Goal: Task Accomplishment & Management: Manage account settings

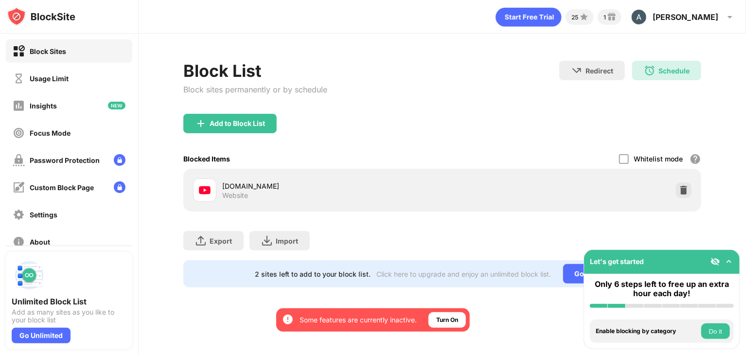
click at [718, 259] on img at bounding box center [715, 262] width 10 height 10
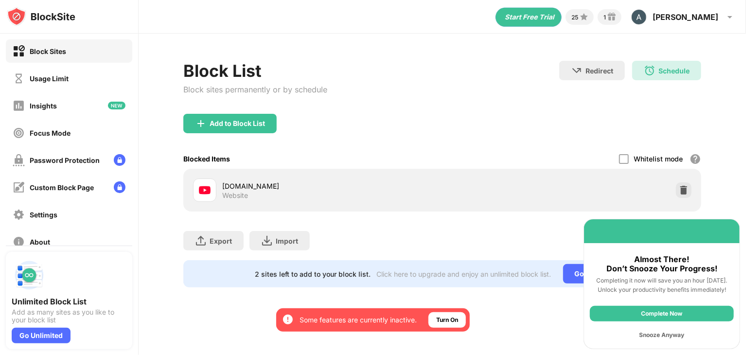
click at [667, 333] on div "Snooze Anyway" at bounding box center [662, 335] width 144 height 16
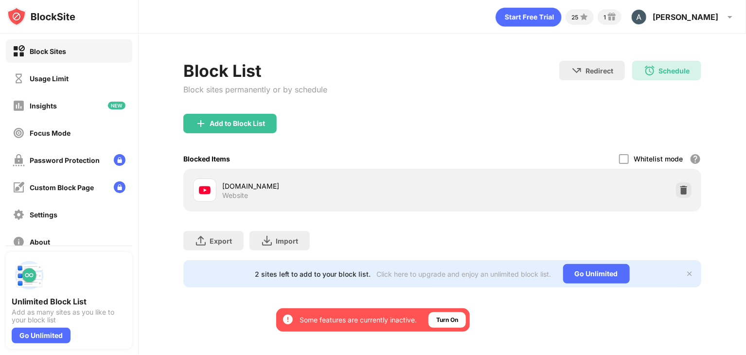
click at [691, 274] on img at bounding box center [690, 274] width 8 height 8
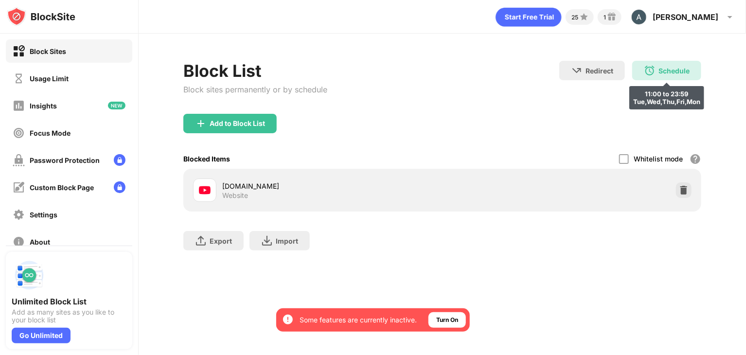
click at [681, 64] on div "Schedule 11:00 to 23:59 Tue,Wed,Thu,Fri,Mon" at bounding box center [666, 70] width 69 height 19
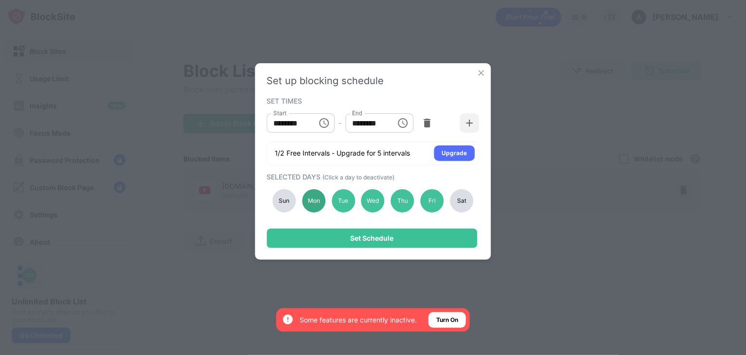
click at [314, 202] on div "Mon" at bounding box center [313, 200] width 23 height 23
click at [350, 199] on div "Tue" at bounding box center [343, 200] width 23 height 23
click at [408, 198] on div "Thu" at bounding box center [402, 200] width 23 height 23
click at [436, 197] on div "Fri" at bounding box center [432, 200] width 23 height 23
click at [374, 200] on div "Wed" at bounding box center [372, 200] width 23 height 23
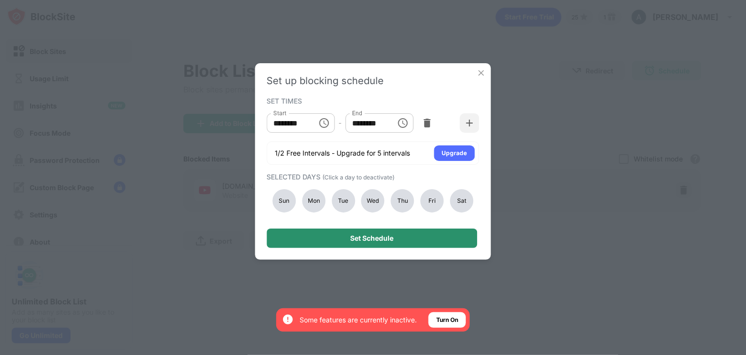
click at [388, 237] on div "Set Schedule" at bounding box center [372, 238] width 43 height 8
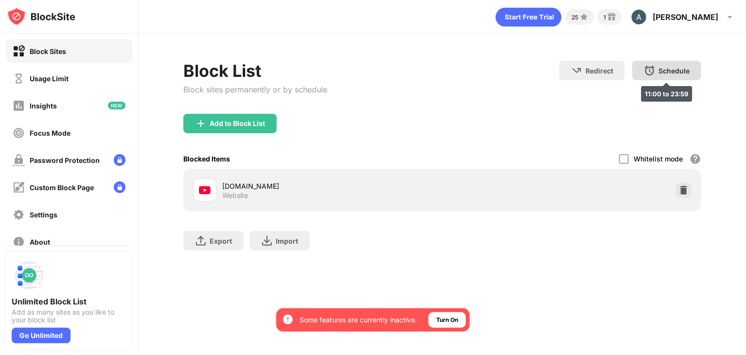
click at [675, 71] on div "Schedule" at bounding box center [673, 71] width 31 height 8
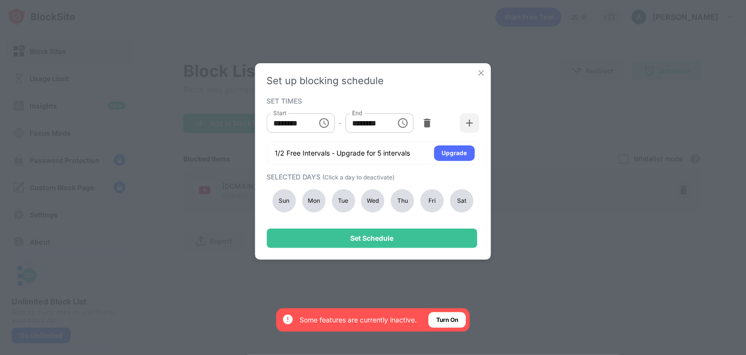
click at [274, 194] on div "Sun" at bounding box center [284, 200] width 23 height 23
click at [314, 197] on div "Mon" at bounding box center [313, 200] width 23 height 23
click at [286, 204] on div "Sun" at bounding box center [284, 200] width 23 height 23
click at [341, 204] on div "Tue" at bounding box center [343, 200] width 23 height 23
click at [365, 202] on div "Wed" at bounding box center [372, 200] width 23 height 23
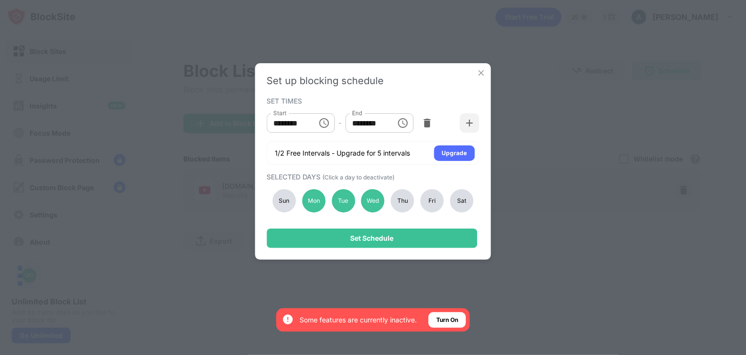
click at [394, 202] on div "Thu" at bounding box center [402, 200] width 23 height 23
click at [435, 206] on div "Fri" at bounding box center [432, 200] width 23 height 23
click at [427, 128] on div at bounding box center [426, 122] width 19 height 19
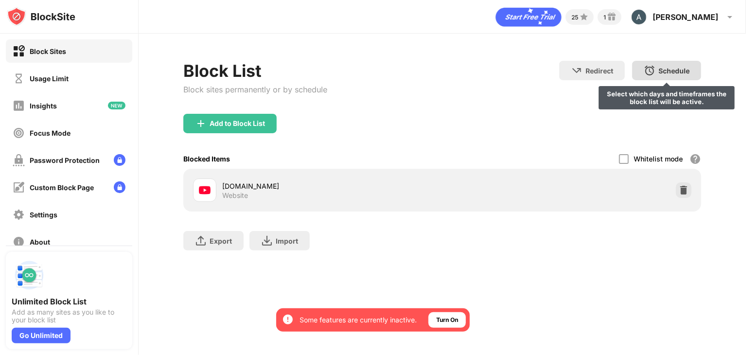
click at [665, 66] on div "Schedule Select which days and timeframes the block list will be active." at bounding box center [666, 70] width 69 height 19
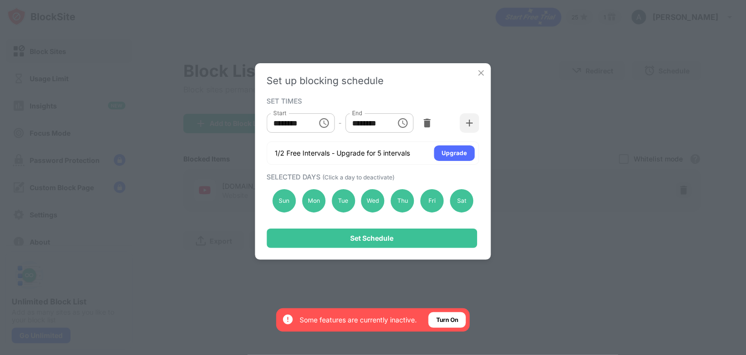
click at [476, 74] on img at bounding box center [481, 73] width 10 height 10
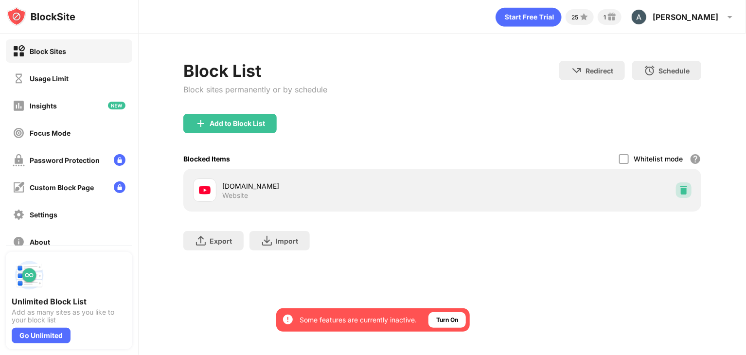
click at [678, 185] on div at bounding box center [684, 190] width 16 height 16
